Goal: Task Accomplishment & Management: Manage account settings

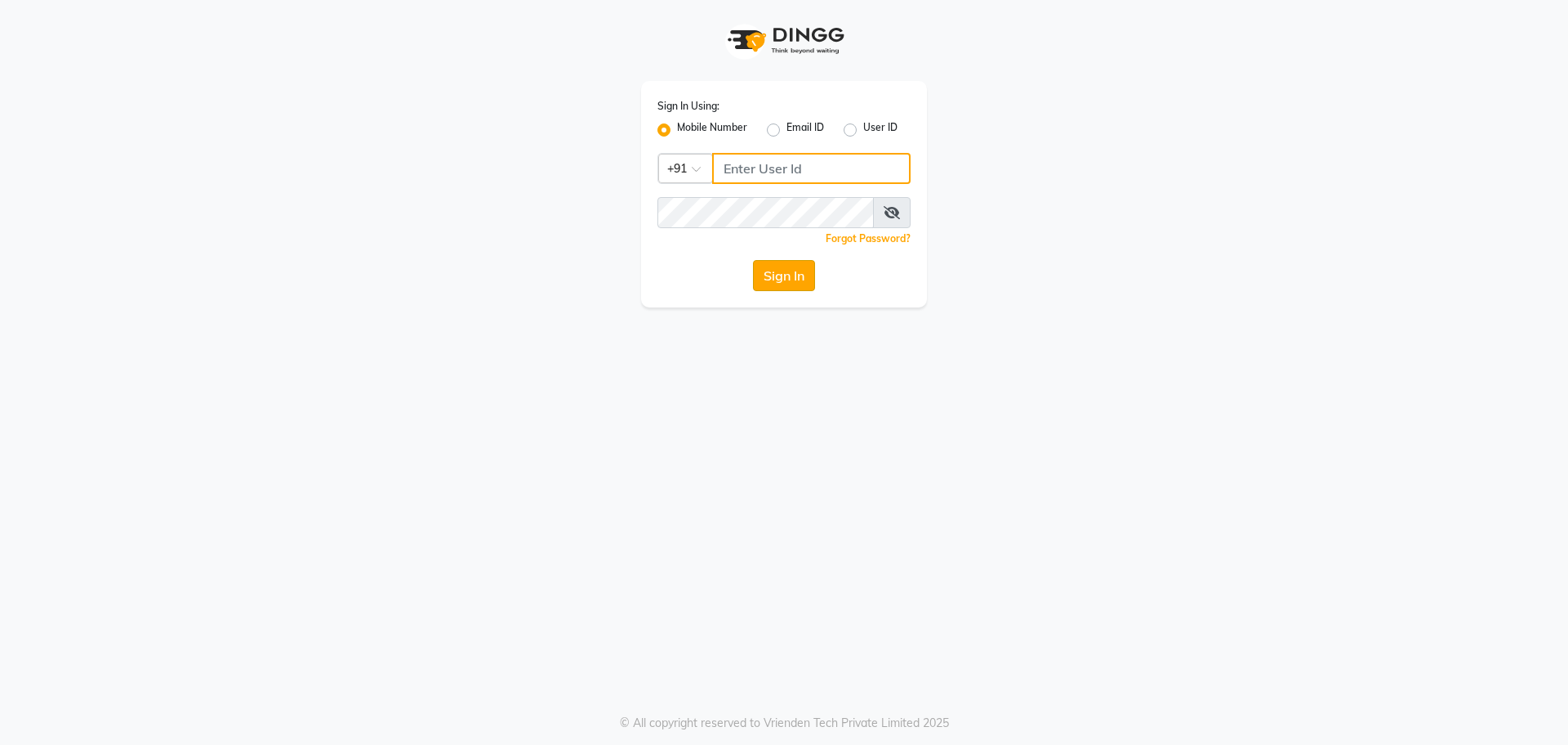
type input "7005530711"
click at [795, 272] on button "Sign In" at bounding box center [784, 275] width 62 height 31
